Goal: Task Accomplishment & Management: Manage account settings

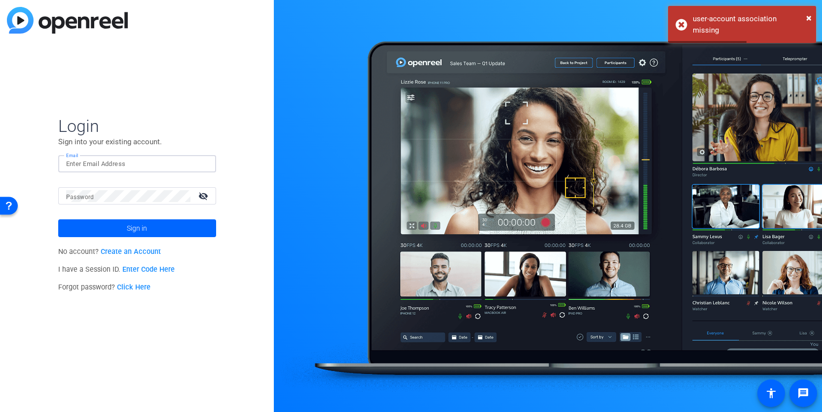
click at [87, 161] on input "Email" at bounding box center [137, 164] width 142 height 12
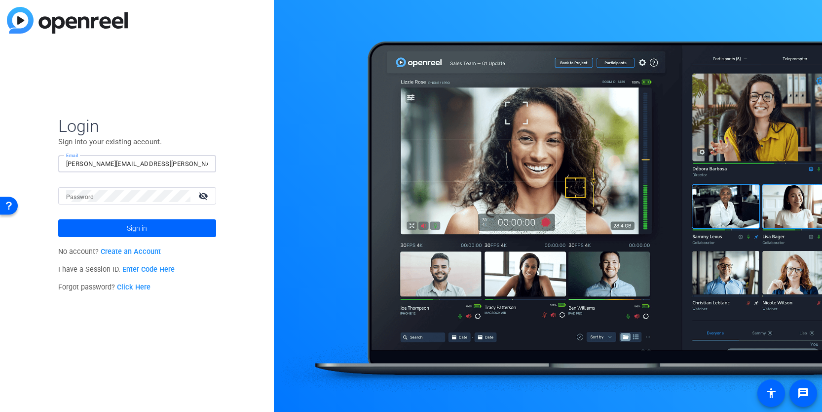
type input "[PERSON_NAME][EMAIL_ADDRESS][PERSON_NAME][DOMAIN_NAME]"
click at [58, 219] on button "Sign in" at bounding box center [137, 228] width 158 height 18
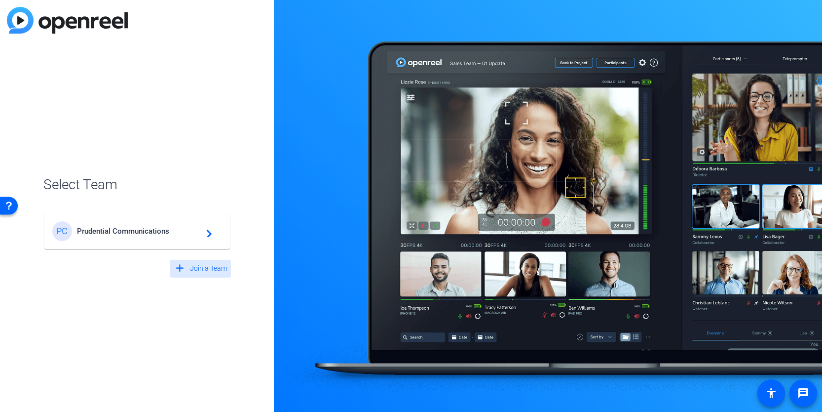
click at [182, 272] on mat-icon "add" at bounding box center [180, 268] width 12 height 12
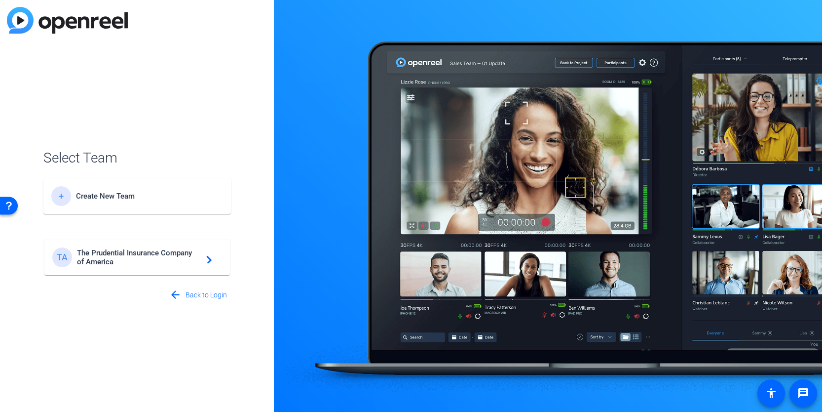
click at [164, 263] on span "The Prudential Insurance Company of America" at bounding box center [138, 257] width 123 height 18
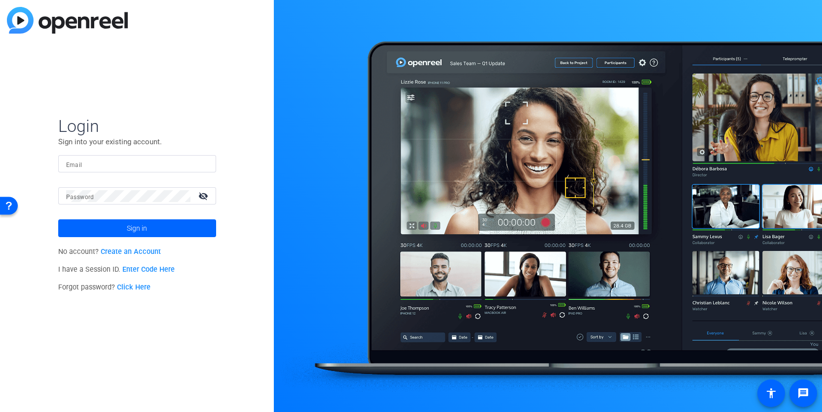
click at [109, 165] on input "Email" at bounding box center [137, 164] width 142 height 12
type input "[PERSON_NAME][EMAIL_ADDRESS][PERSON_NAME][DOMAIN_NAME]"
click at [58, 219] on button "Sign in" at bounding box center [137, 228] width 158 height 18
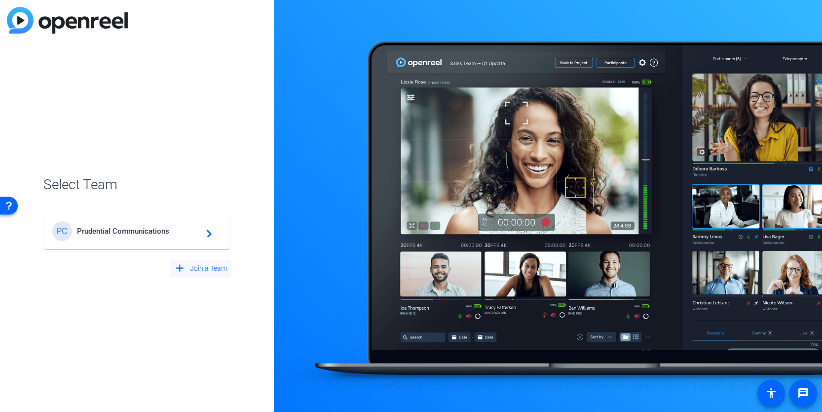
click at [209, 271] on span "Join a Team" at bounding box center [208, 268] width 37 height 10
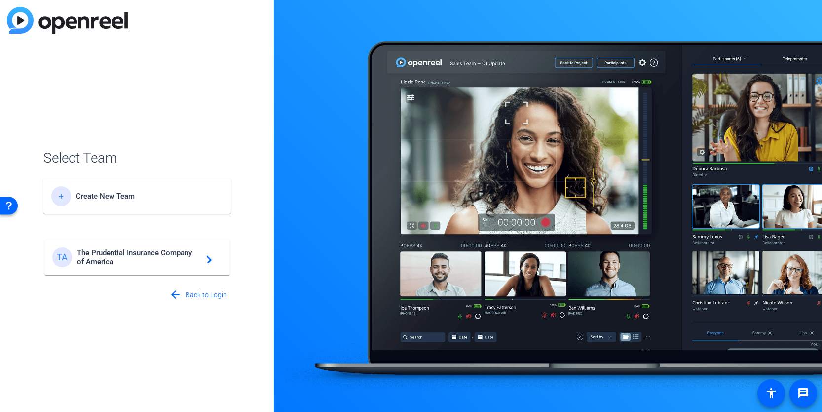
click at [199, 266] on div "TA The Prudential Insurance Company of America navigate_next" at bounding box center [137, 257] width 170 height 20
